Goal: Check status: Check status

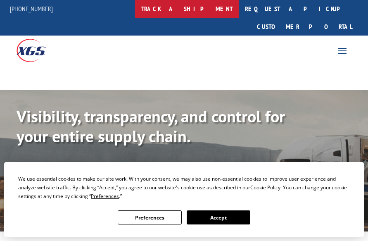
click at [198, 9] on link "track a shipment" at bounding box center [187, 9] width 104 height 18
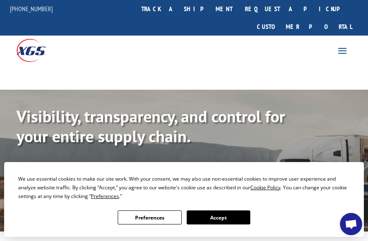
click at [343, 44] on span at bounding box center [342, 50] width 13 height 13
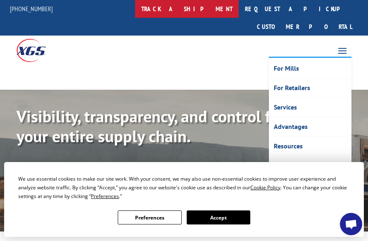
click at [207, 9] on link "track a shipment" at bounding box center [187, 9] width 104 height 18
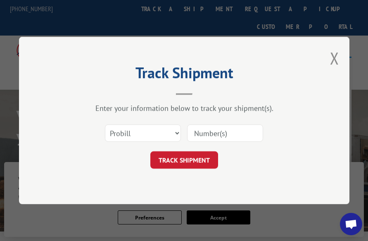
click at [224, 134] on input at bounding box center [225, 132] width 76 height 17
paste input "17593254"
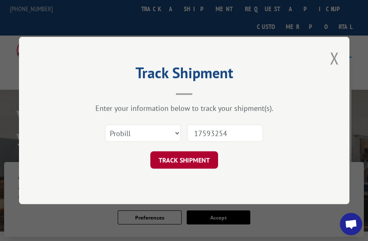
type input "17593254"
click at [199, 157] on button "TRACK SHIPMENT" at bounding box center [184, 159] width 68 height 17
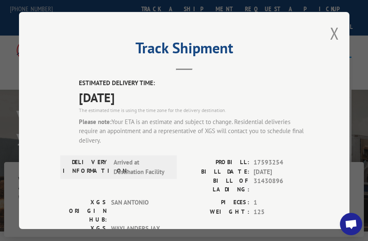
click at [348, 231] on span "Open chat" at bounding box center [351, 224] width 22 height 22
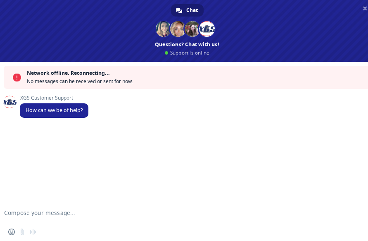
click at [60, 218] on form at bounding box center [177, 213] width 339 height 22
click at [60, 215] on textarea "Compose your message..." at bounding box center [173, 212] width 339 height 7
click at [163, 211] on textarea "TRACK A SHIPMENT" at bounding box center [173, 212] width 339 height 7
paste textarea "17593254"
type textarea "TRACK A SHIPMENT 17593254"
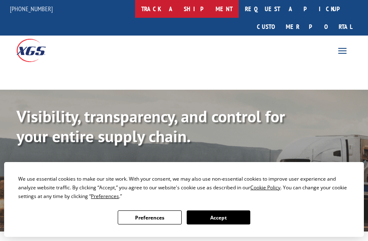
click at [209, 11] on link "track a shipment" at bounding box center [187, 9] width 104 height 18
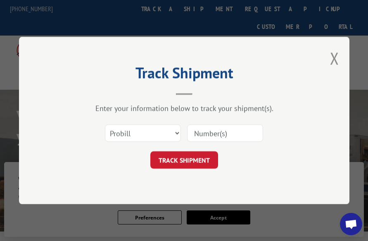
click at [229, 134] on input at bounding box center [225, 132] width 76 height 17
paste input "17593254"
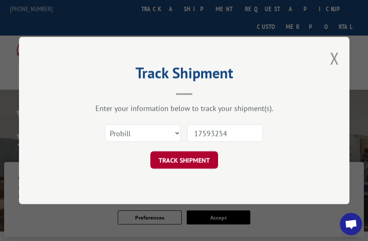
type input "17593254"
click at [183, 164] on button "TRACK SHIPMENT" at bounding box center [184, 159] width 68 height 17
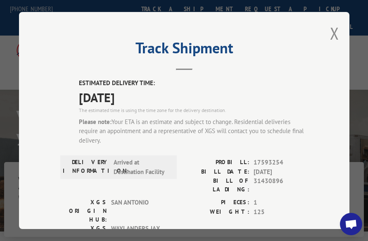
click at [358, 228] on span "Open chat" at bounding box center [351, 224] width 22 height 22
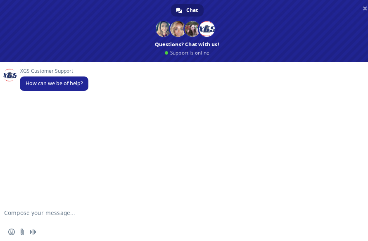
click at [150, 214] on textarea "Compose your message..." at bounding box center [173, 212] width 339 height 7
paste textarea "17593254"
type textarea "TRACK A SHIPMENT 17593254"
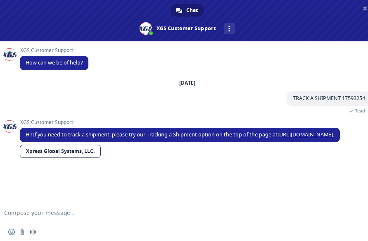
scroll to position [3, 0]
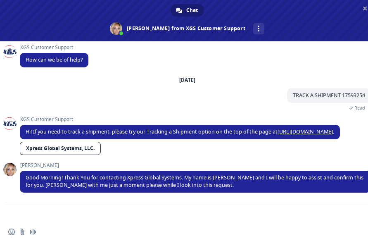
click at [150, 214] on textarea "Compose your message..." at bounding box center [173, 212] width 339 height 7
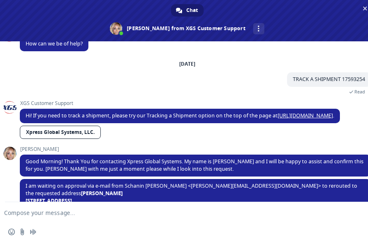
scroll to position [50, 0]
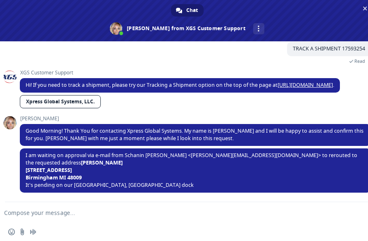
click at [149, 211] on textarea "Compose your message..." at bounding box center [173, 212] width 339 height 7
click at [63, 214] on textarea "Compose your message..." at bounding box center [173, 212] width 339 height 7
type textarea "g"
type textarea "Got it. May I know why it was rerouted?"
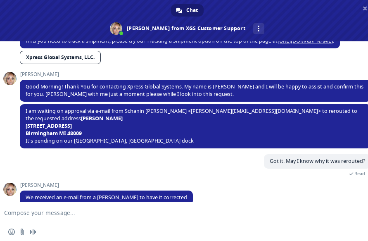
scroll to position [98, 0]
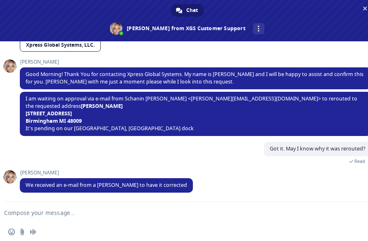
click at [28, 211] on textarea "Compose your message..." at bounding box center [173, 212] width 339 height 7
type textarea "I see then. Thanks for the update!"
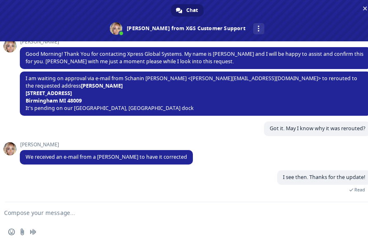
scroll to position [77, 0]
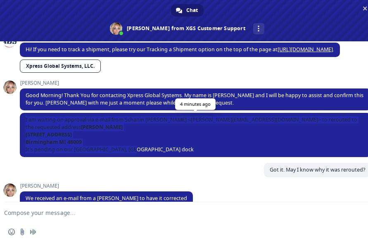
drag, startPoint x: 139, startPoint y: 147, endPoint x: 24, endPoint y: 119, distance: 118.1
click at [24, 119] on span "I am waiting on approval via e-mail from Schanin [PERSON_NAME] <[PERSON_NAME][E…" at bounding box center [195, 135] width 351 height 44
copy span "I am waiting on approval via e-mail from Schanin [PERSON_NAME] <[PERSON_NAME][E…"
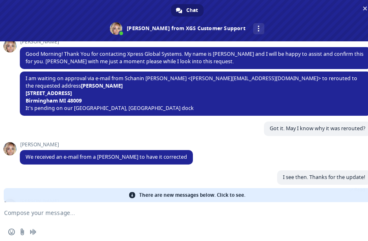
drag, startPoint x: 185, startPoint y: 156, endPoint x: 16, endPoint y: 145, distance: 169.7
click at [16, 145] on div "XGS Customer Support How can we be of help? [DATE] TRACK A SHIPMENT 17593254 7 …" at bounding box center [187, 121] width 374 height 161
click at [172, 157] on span "We received an e-mail from a [PERSON_NAME] to have it corrected" at bounding box center [106, 156] width 161 height 7
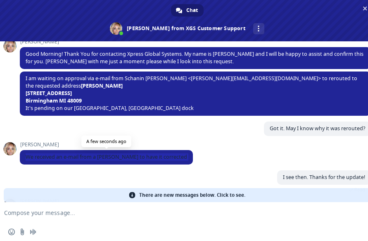
click at [172, 156] on span "We received an e-mail from a [PERSON_NAME] to have it corrected" at bounding box center [106, 156] width 161 height 7
copy div "We received an e-mail from a [PERSON_NAME] to have it corrected A few seconds a…"
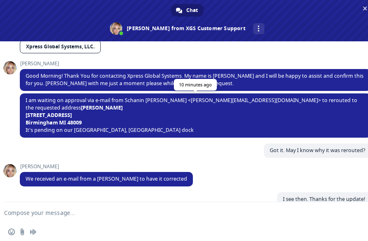
scroll to position [179, 0]
